Goal: Transaction & Acquisition: Purchase product/service

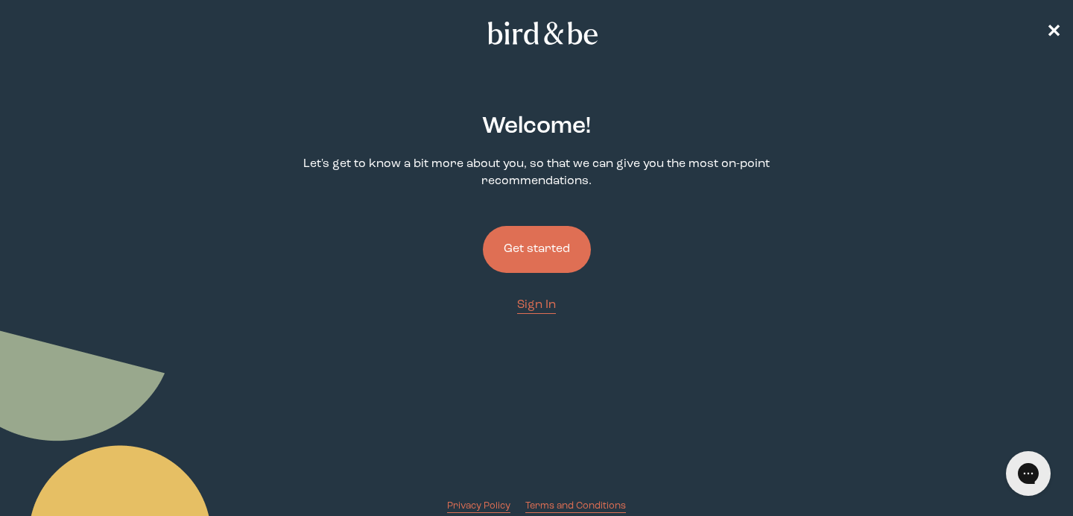
click at [559, 249] on button "Get started" at bounding box center [537, 249] width 108 height 47
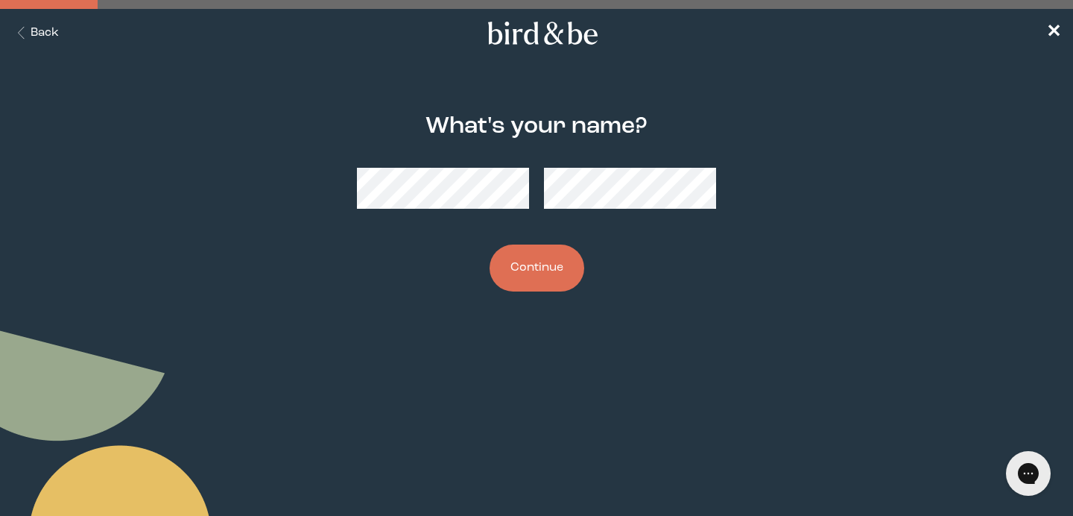
click at [504, 265] on button "Continue" at bounding box center [537, 267] width 95 height 47
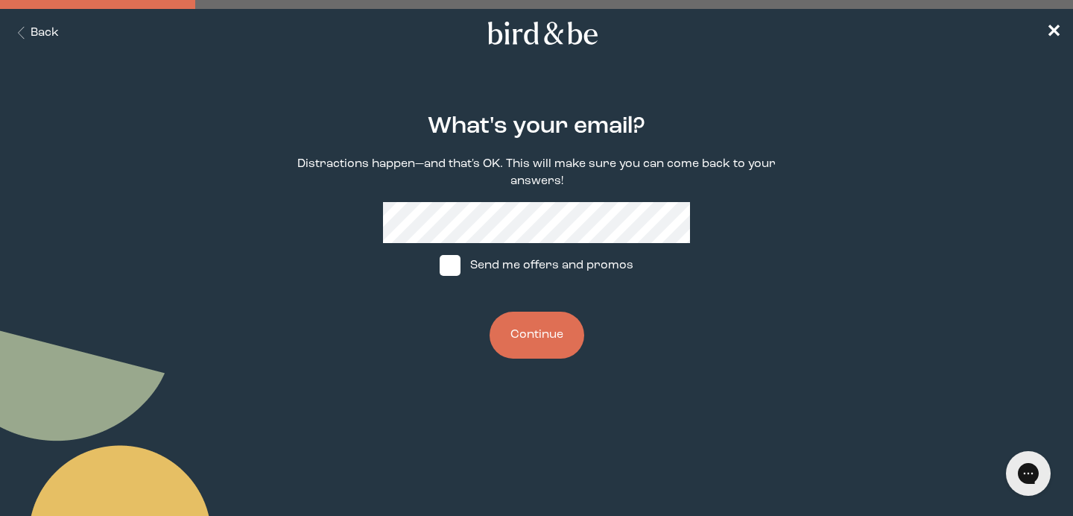
click at [519, 343] on button "Continue" at bounding box center [537, 334] width 95 height 47
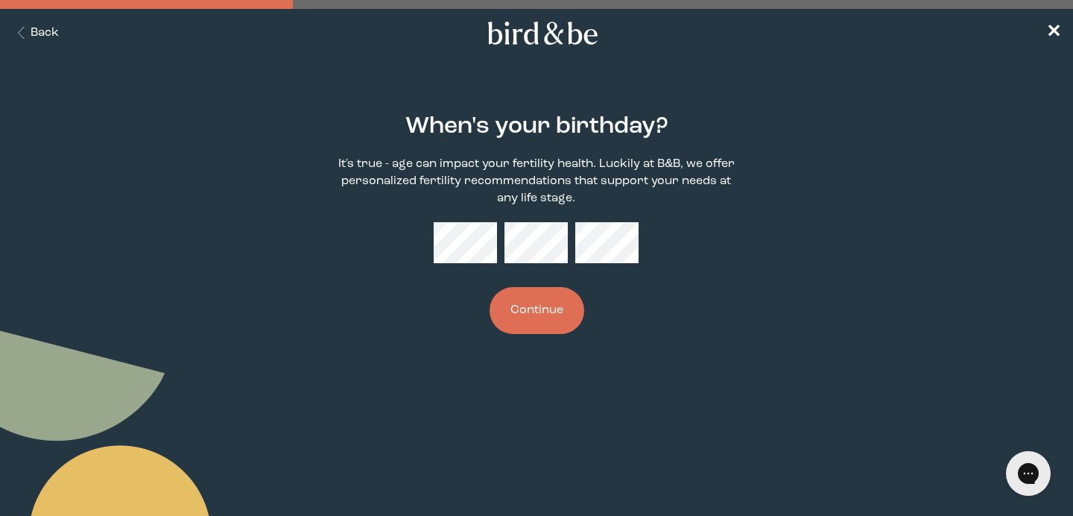
click at [535, 320] on button "Continue" at bounding box center [537, 310] width 95 height 47
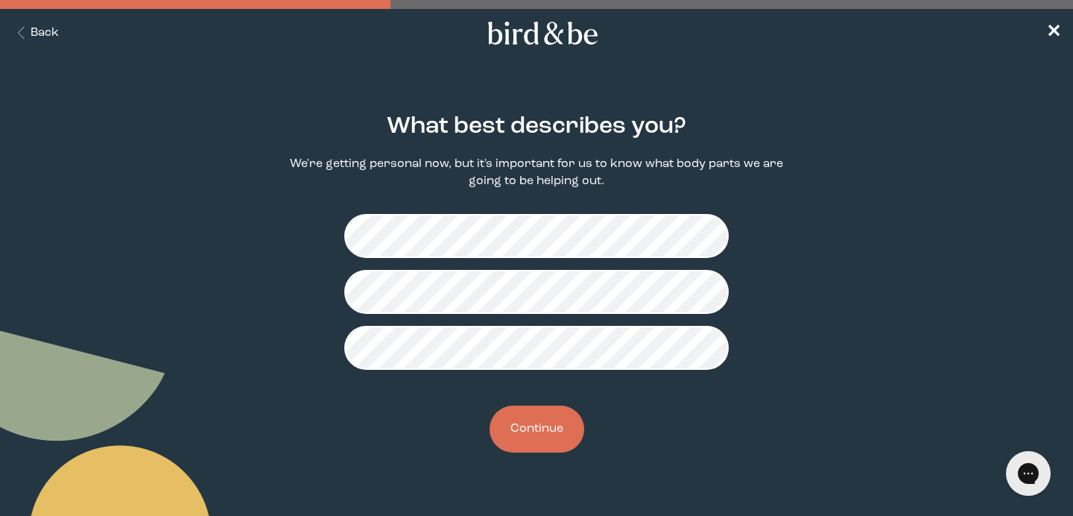
click at [544, 431] on button "Continue" at bounding box center [537, 428] width 95 height 47
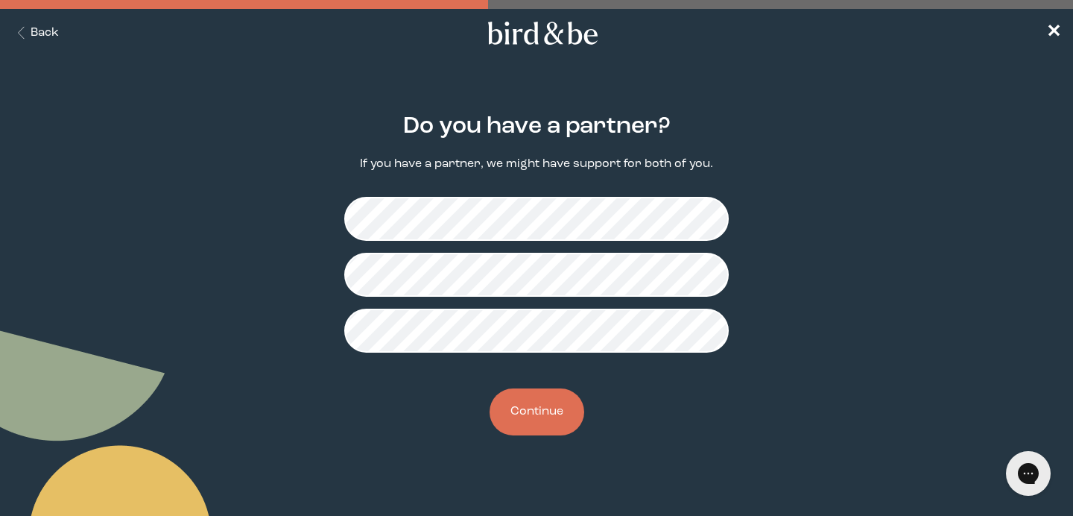
click at [543, 412] on button "Continue" at bounding box center [537, 411] width 95 height 47
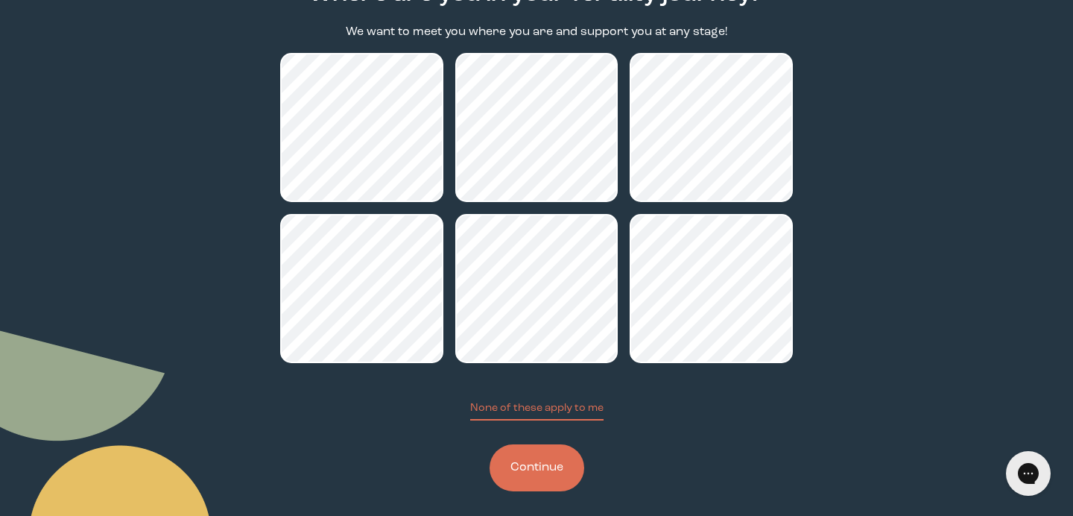
scroll to position [143, 0]
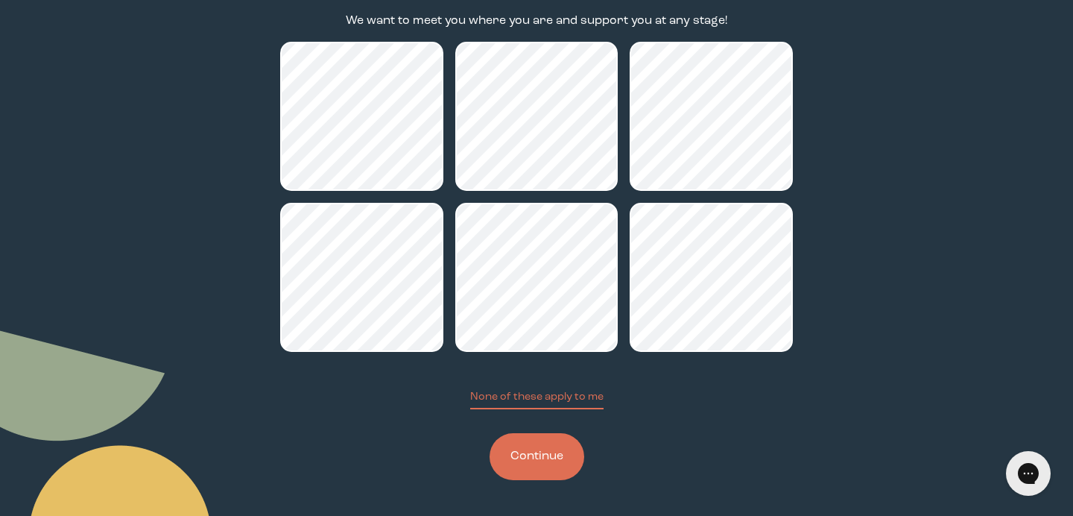
click at [564, 462] on button "Continue" at bounding box center [537, 456] width 95 height 47
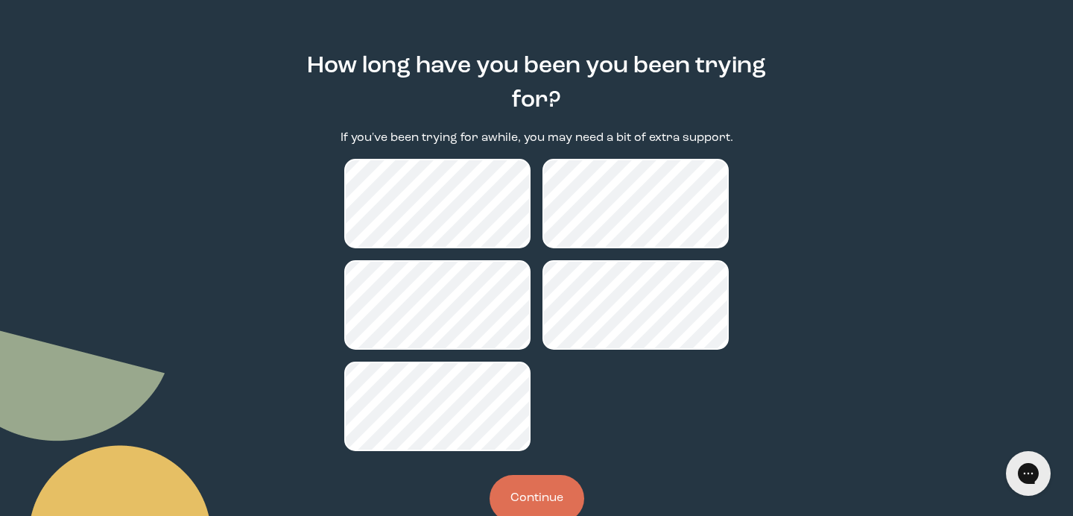
scroll to position [67, 0]
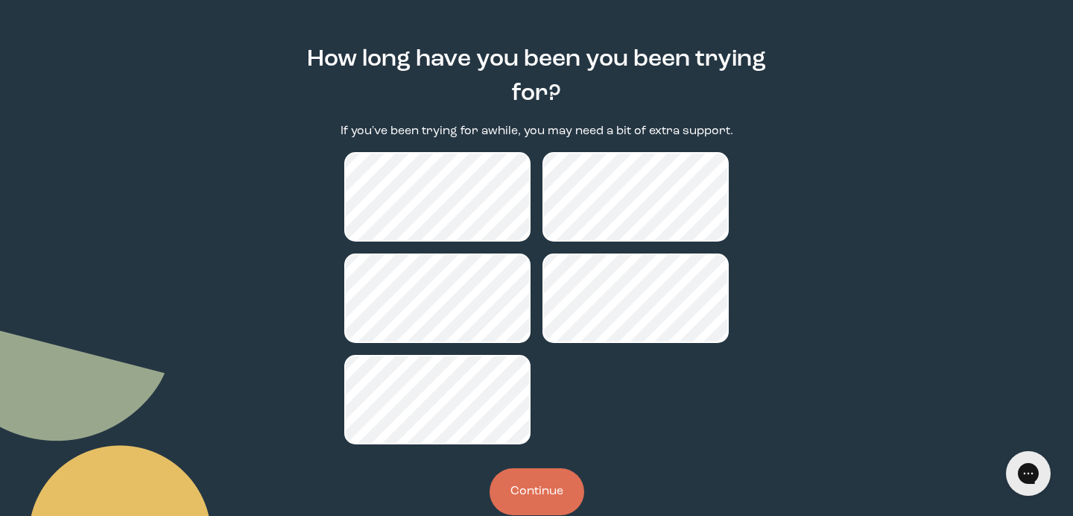
click at [540, 468] on button "Continue" at bounding box center [537, 491] width 95 height 47
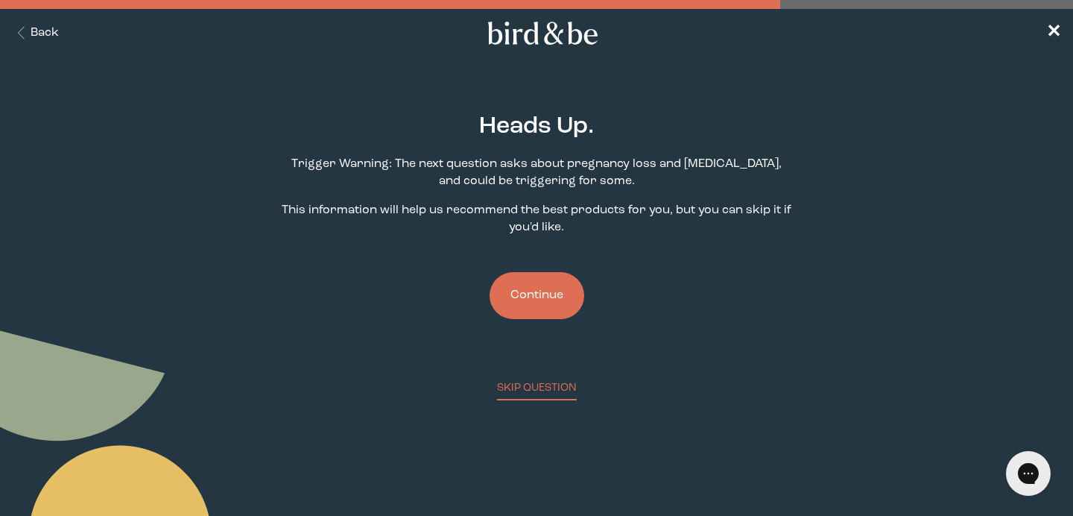
click at [551, 290] on button "Continue" at bounding box center [537, 295] width 95 height 47
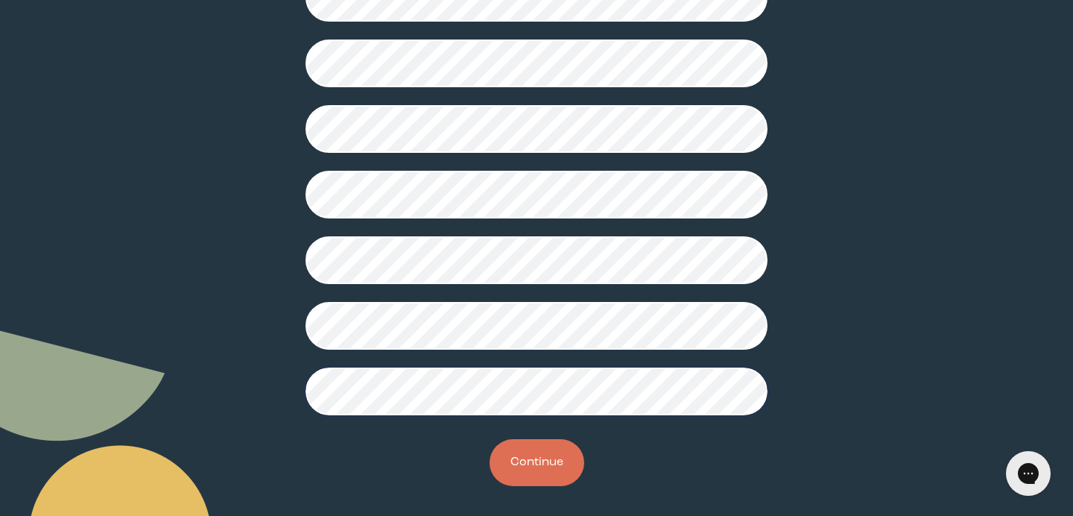
scroll to position [414, 0]
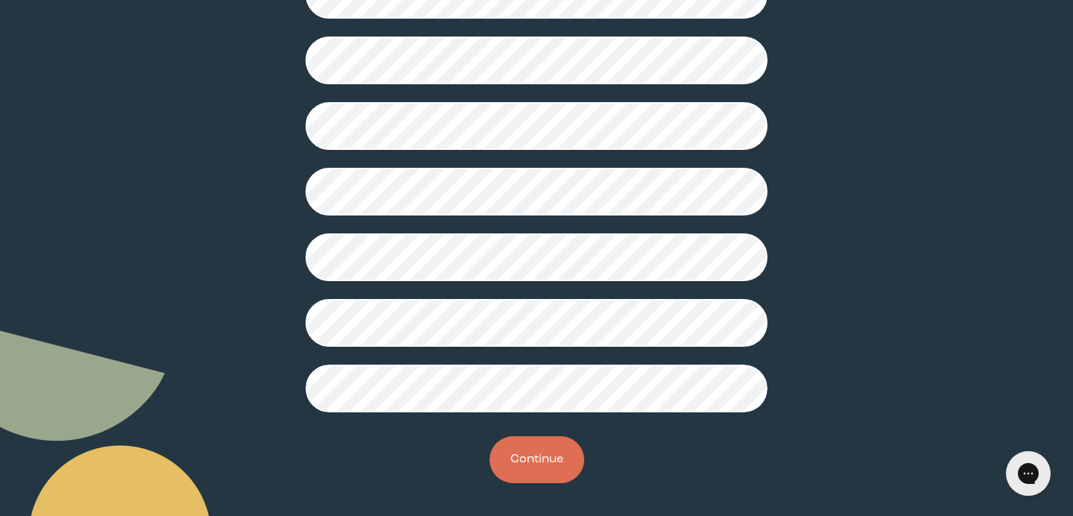
click at [523, 457] on button "Continue" at bounding box center [537, 459] width 95 height 47
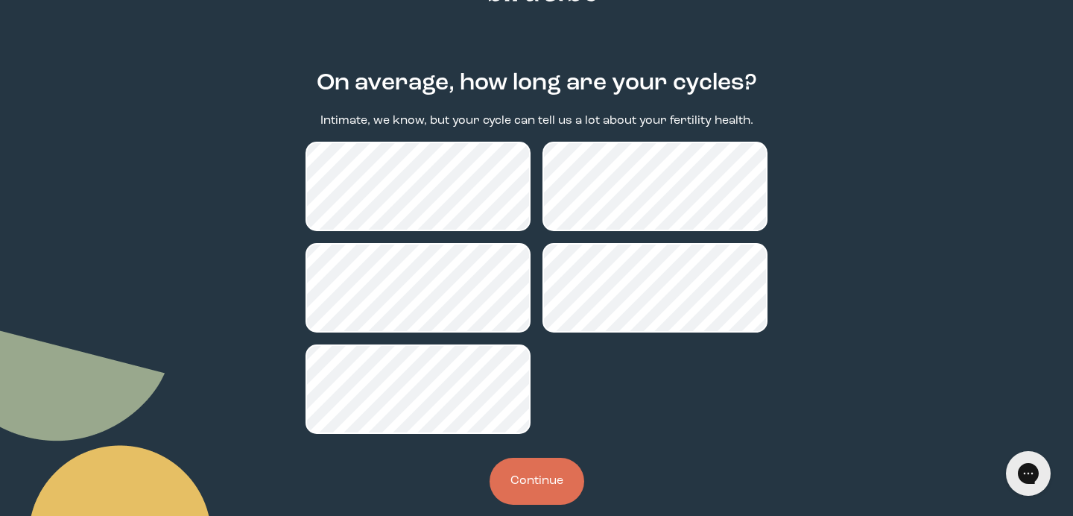
scroll to position [45, 0]
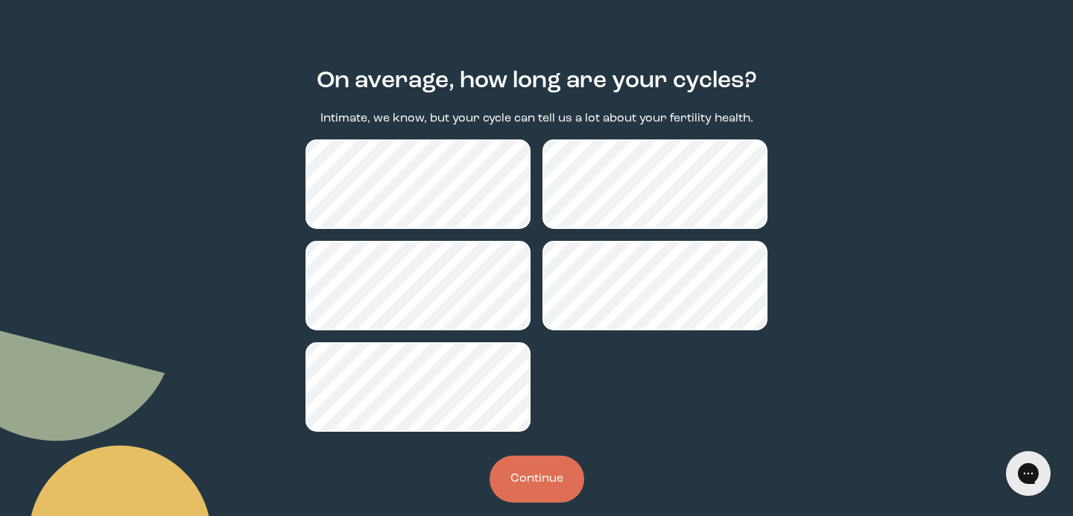
click at [557, 479] on button "Continue" at bounding box center [537, 478] width 95 height 47
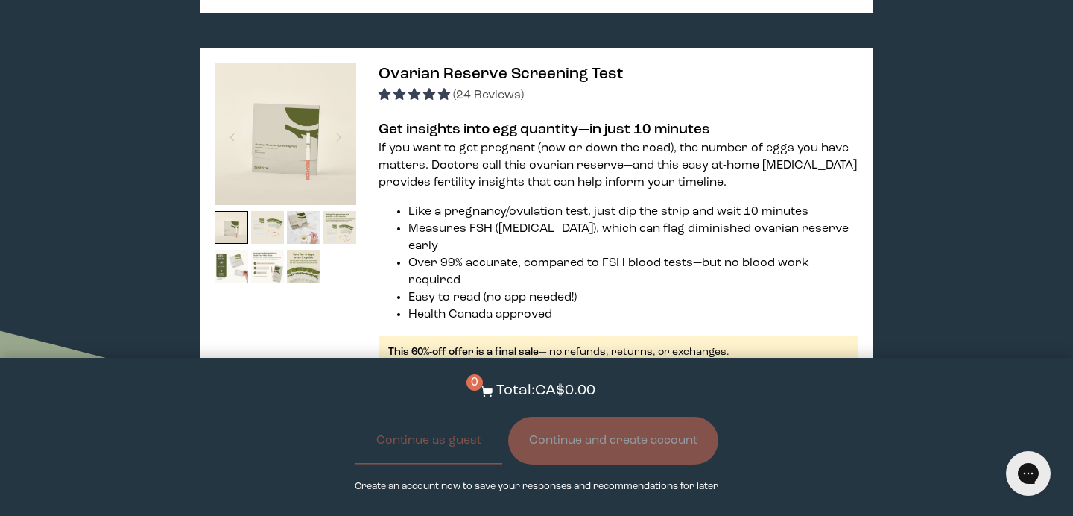
scroll to position [2163, 0]
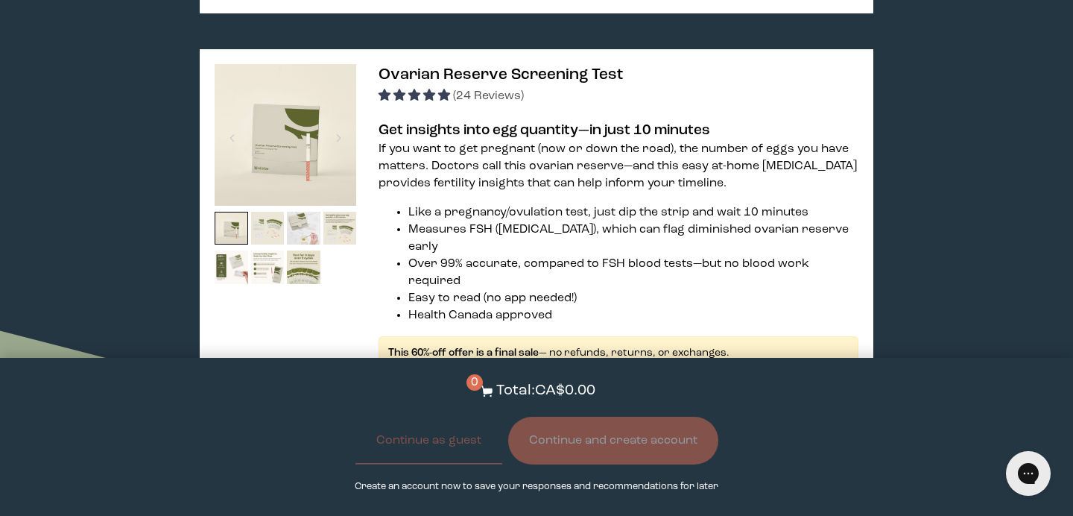
click at [303, 212] on img at bounding box center [304, 229] width 34 height 34
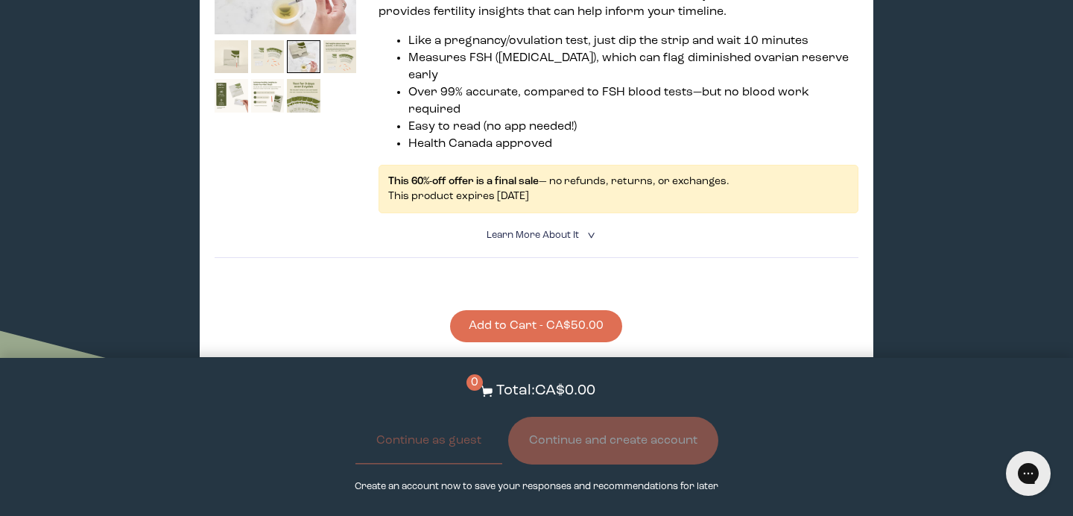
scroll to position [2340, 0]
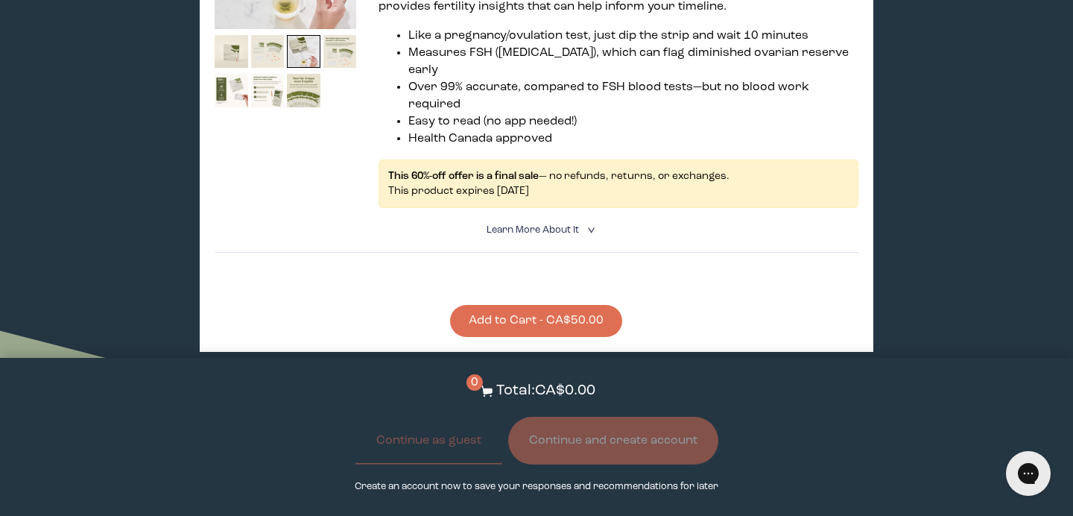
click at [505, 305] on button "Add to Cart - CA$50.00" at bounding box center [536, 321] width 172 height 32
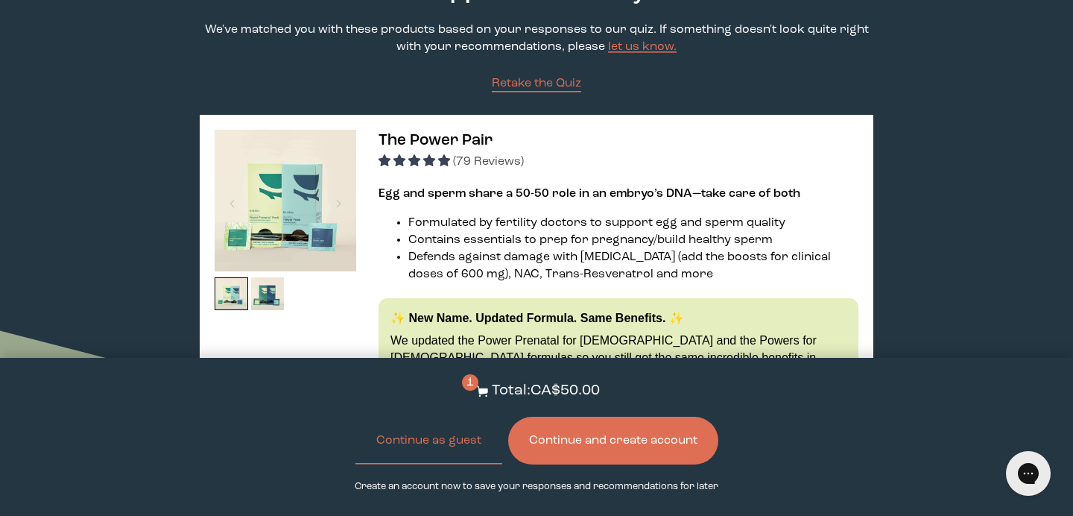
scroll to position [0, 0]
